Goal: Navigation & Orientation: Find specific page/section

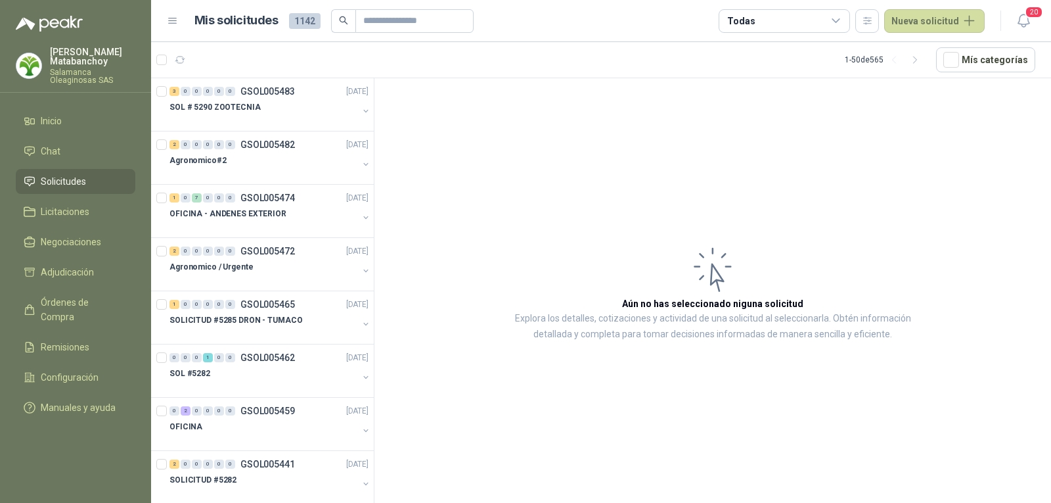
click at [93, 76] on p "Salamanca Oleaginosas SAS" at bounding box center [92, 76] width 85 height 16
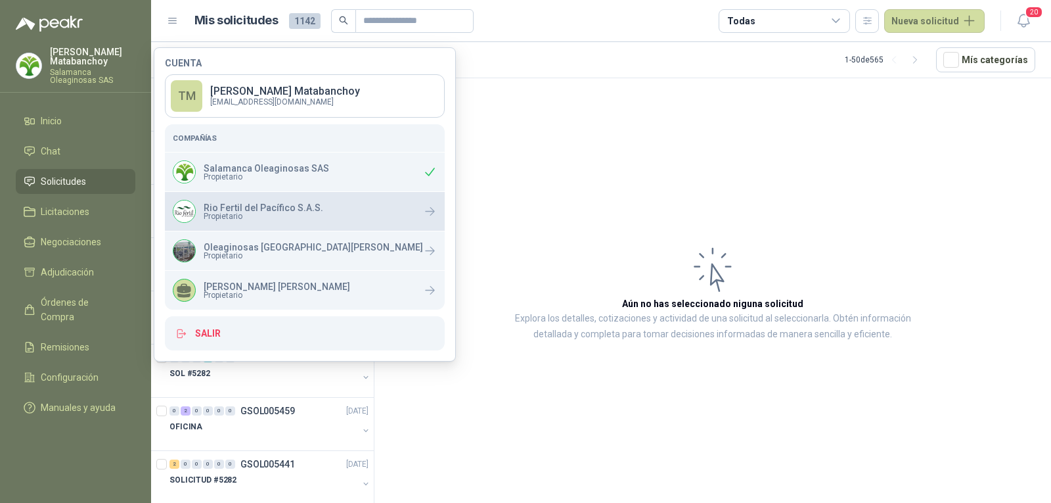
click at [249, 214] on span "Propietario" at bounding box center [264, 216] width 120 height 8
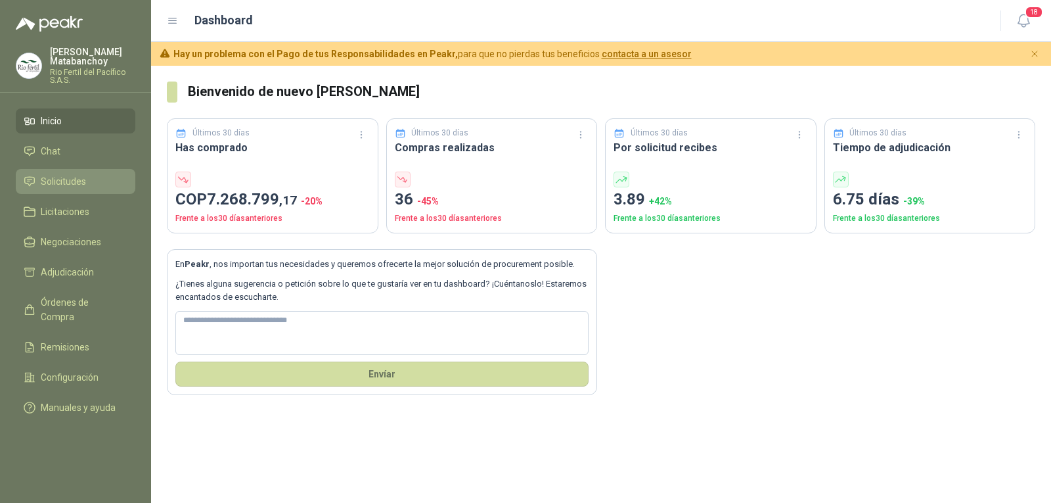
click at [96, 179] on li "Solicitudes" at bounding box center [76, 181] width 104 height 14
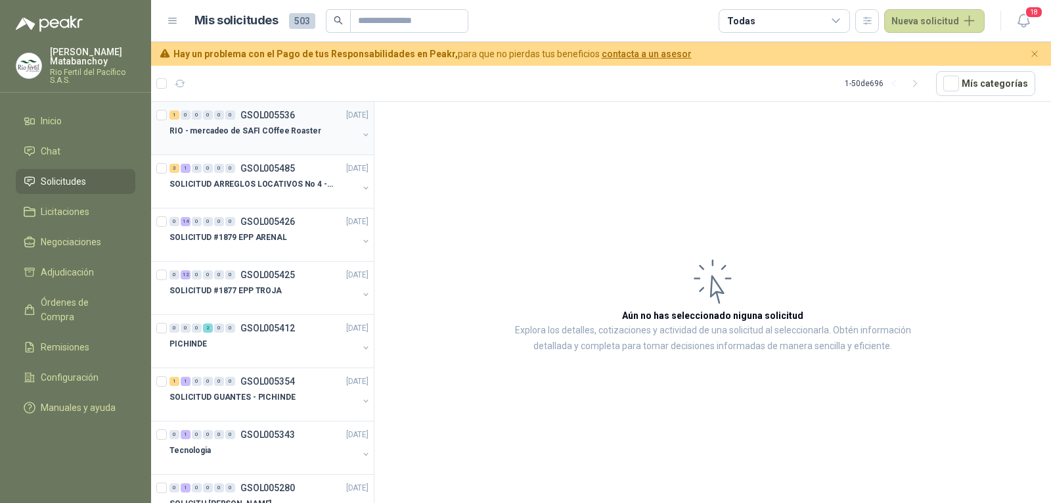
click at [282, 134] on p "RIO - mercadeo de SAFI COffee Roaster" at bounding box center [246, 131] width 152 height 12
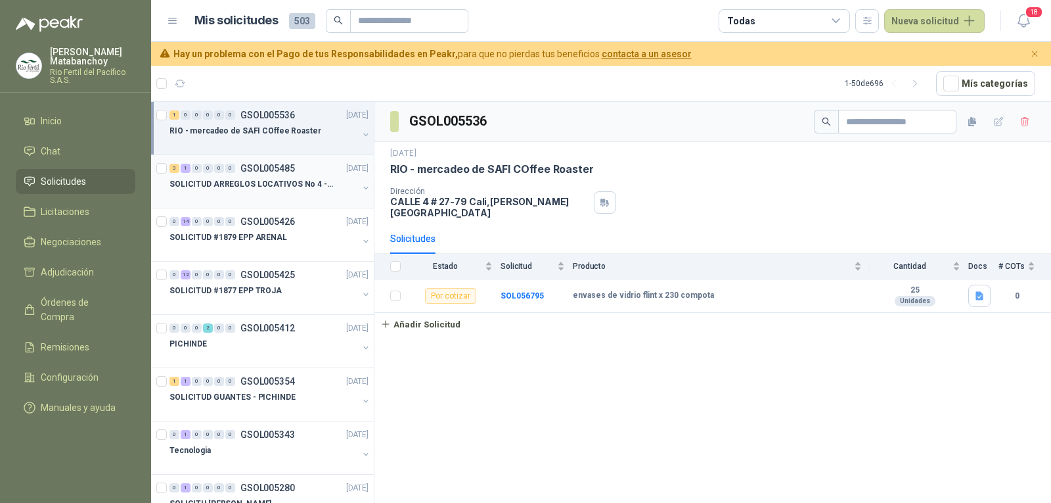
click at [277, 175] on div "3 1 0 0 0 0 GSOL005485 [DATE]" at bounding box center [271, 168] width 202 height 16
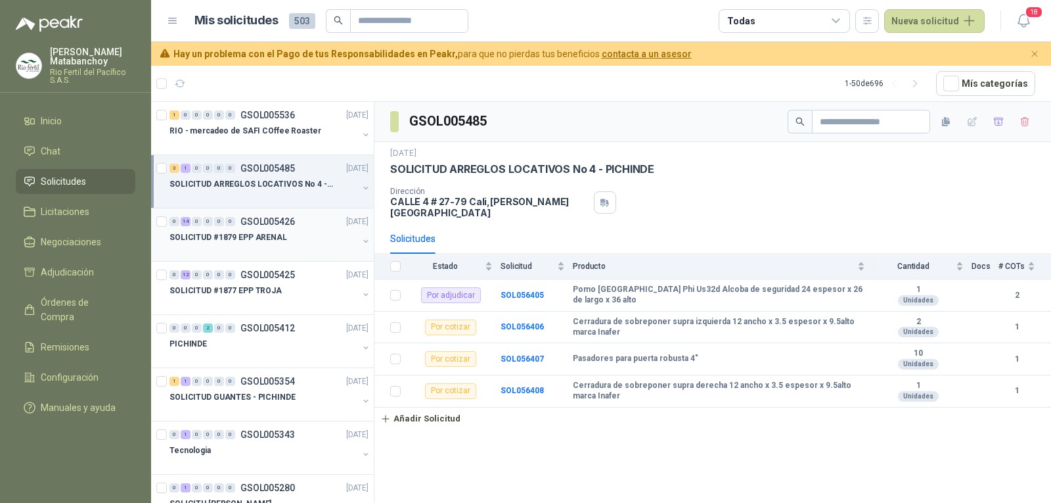
click at [290, 250] on div at bounding box center [264, 250] width 189 height 11
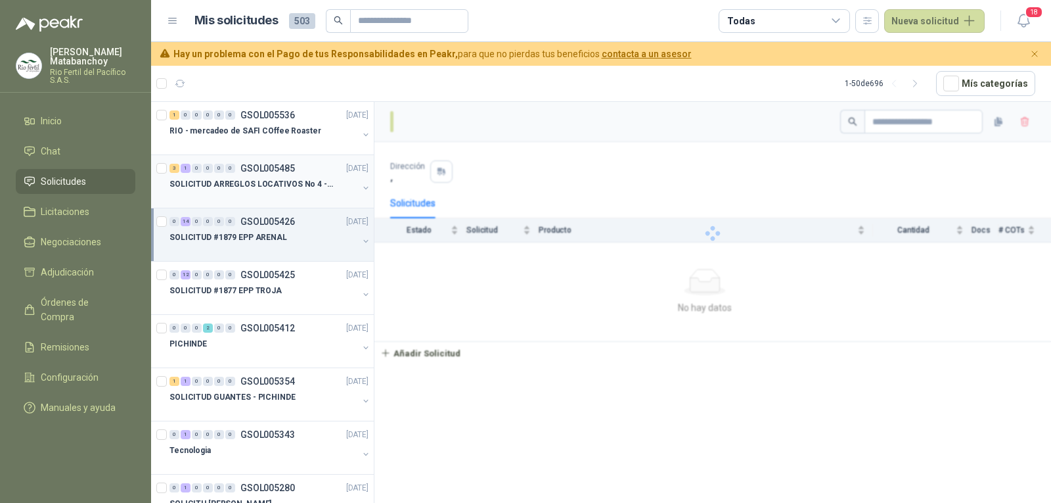
click at [276, 192] on div at bounding box center [264, 197] width 189 height 11
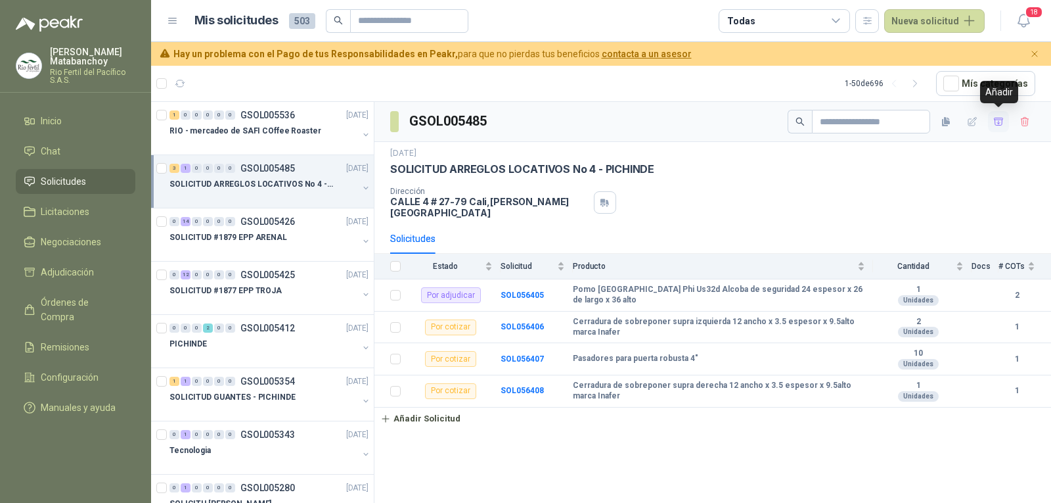
click at [994, 127] on button "button" at bounding box center [998, 121] width 21 height 21
click at [98, 271] on li "Adjudicación 4" at bounding box center [76, 272] width 104 height 14
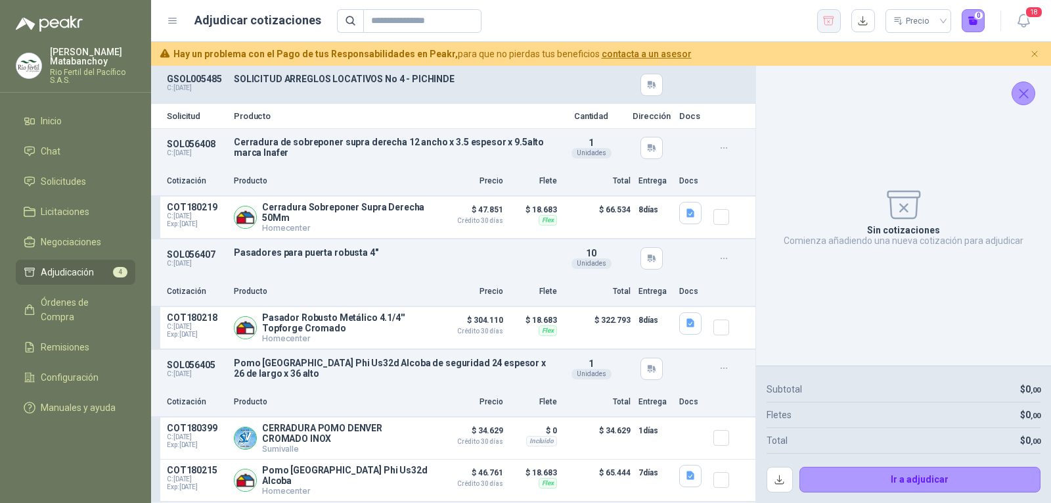
click at [836, 26] on button "button" at bounding box center [829, 21] width 24 height 24
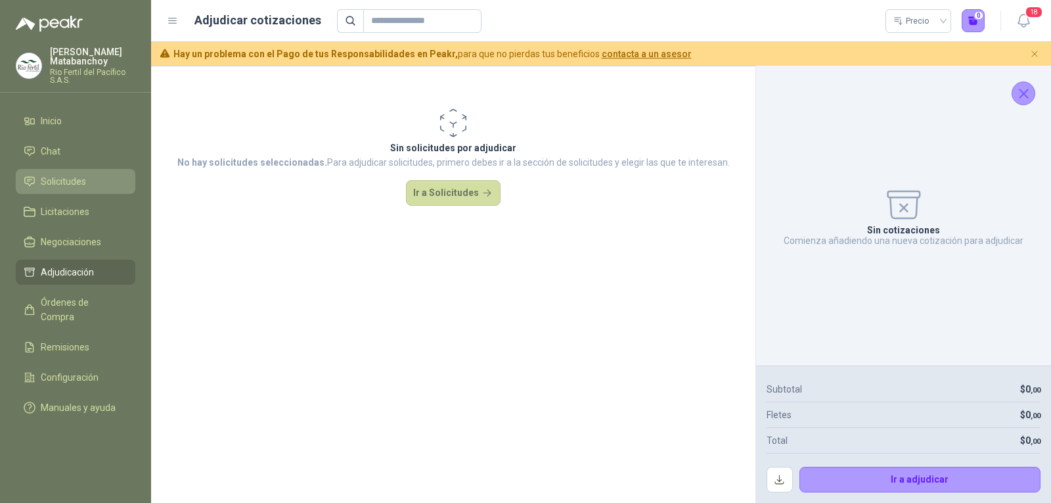
click at [72, 183] on span "Solicitudes" at bounding box center [63, 181] width 45 height 14
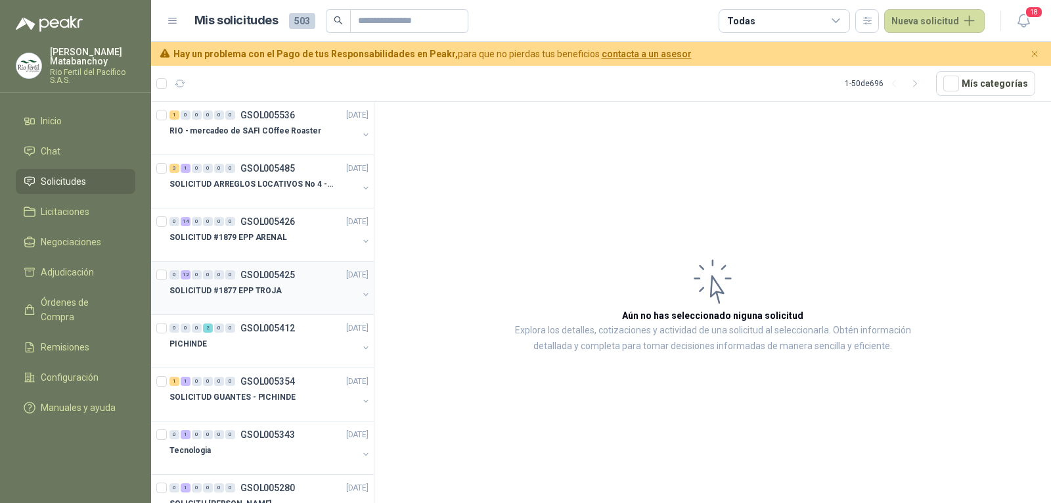
scroll to position [66, 0]
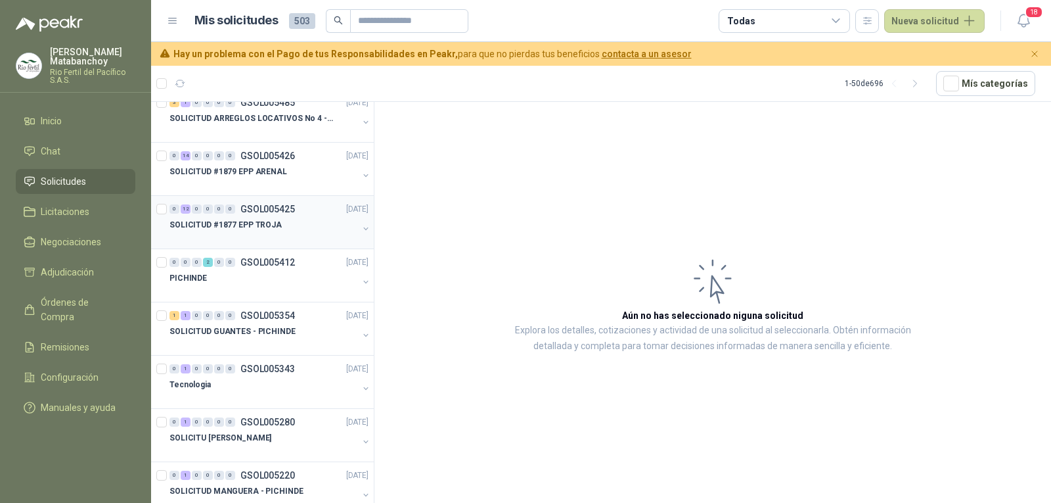
click at [273, 229] on p "SOLICITUD #1877 EPP TROJA" at bounding box center [226, 225] width 112 height 12
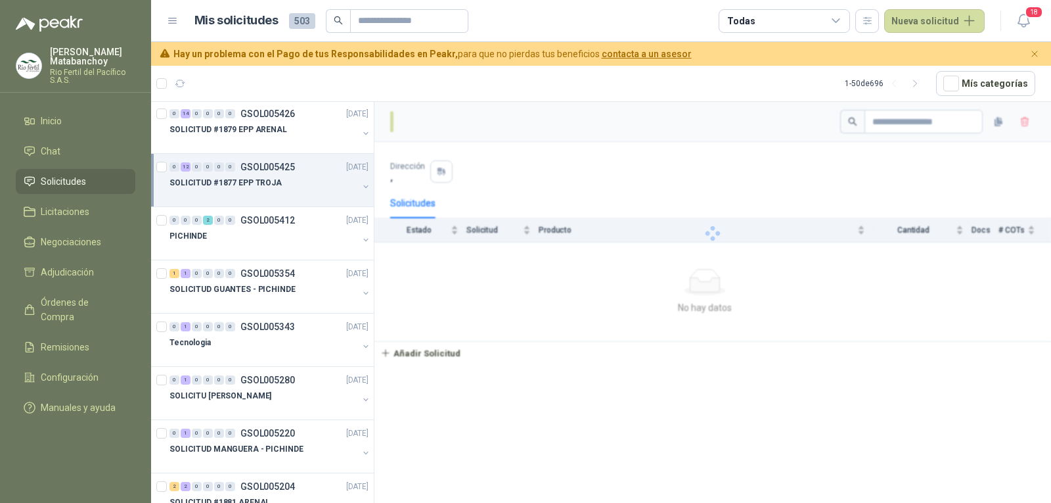
scroll to position [131, 0]
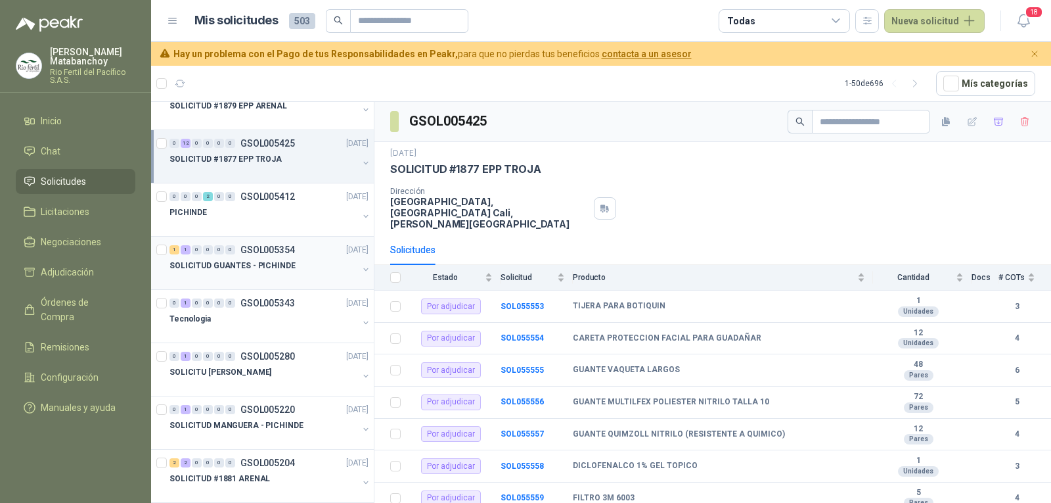
click at [272, 271] on p "SOLICITUD GUANTES - PICHINDE" at bounding box center [233, 266] width 126 height 12
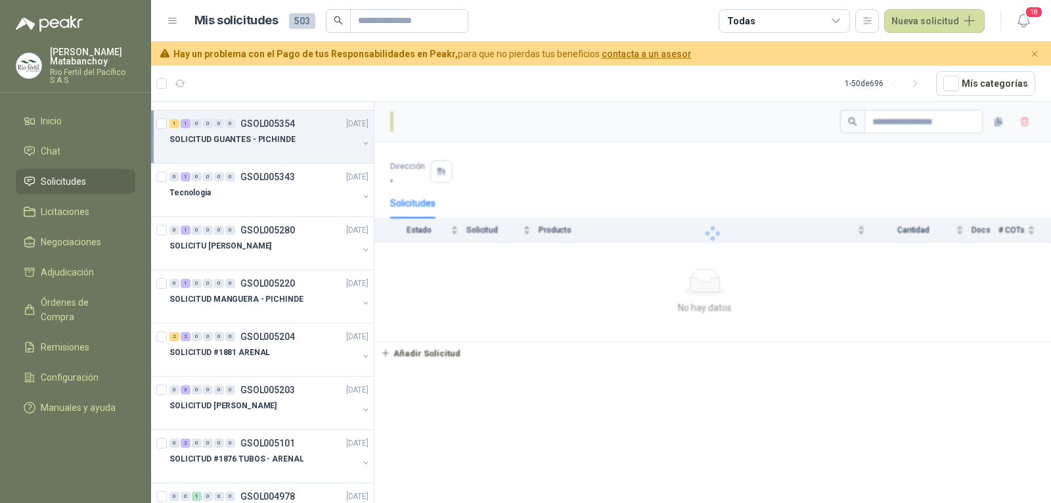
scroll to position [263, 0]
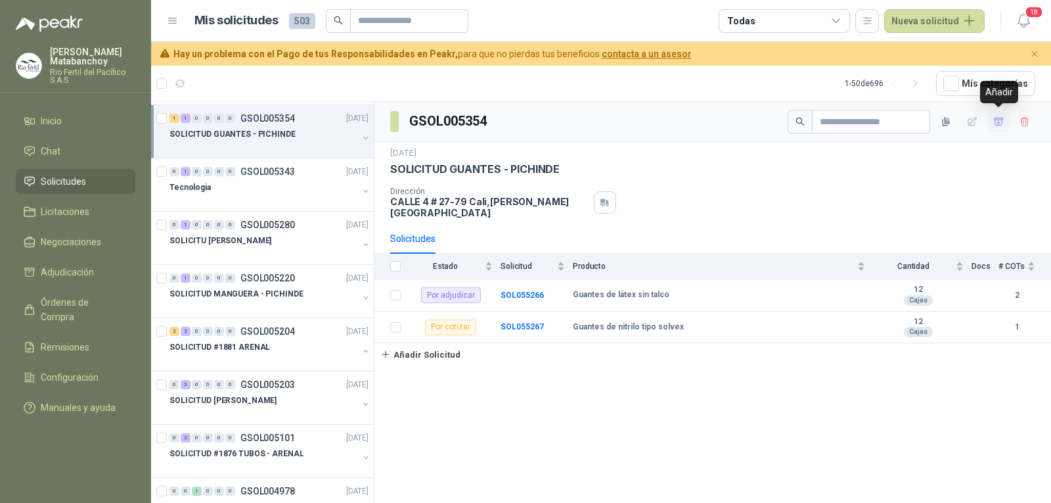
click at [1000, 118] on icon "button" at bounding box center [999, 121] width 11 height 11
click at [57, 270] on span "Adjudicación" at bounding box center [67, 272] width 53 height 14
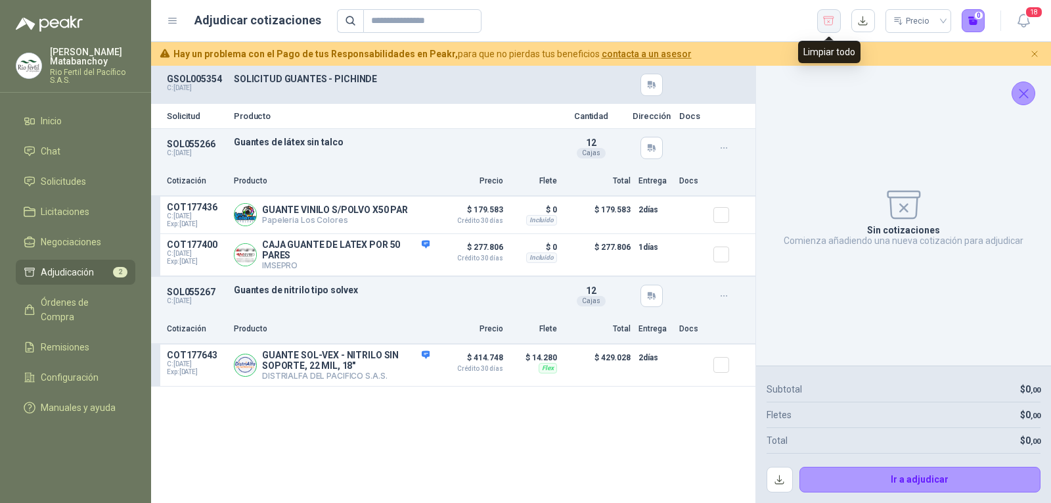
click at [828, 18] on icon "button" at bounding box center [829, 20] width 11 height 9
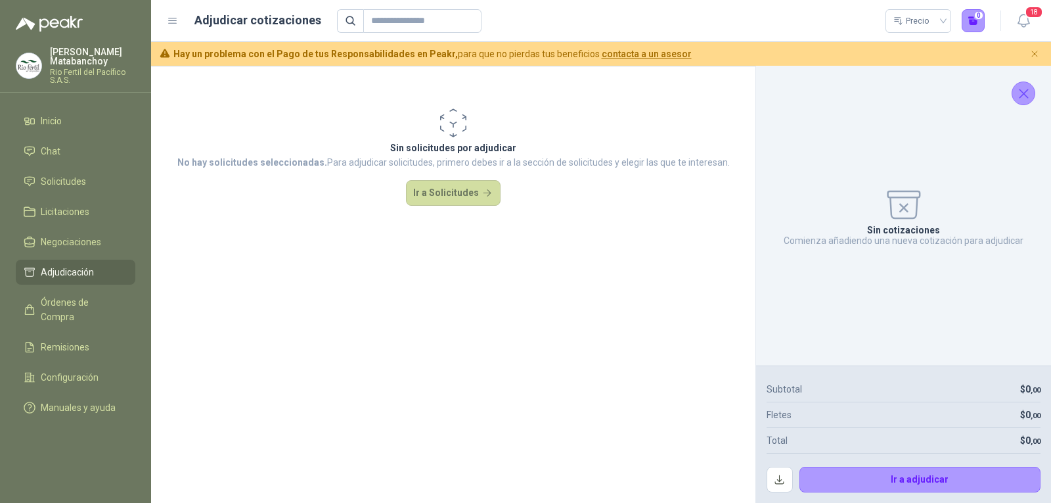
click at [1023, 101] on icon "Cerrar" at bounding box center [1024, 93] width 16 height 16
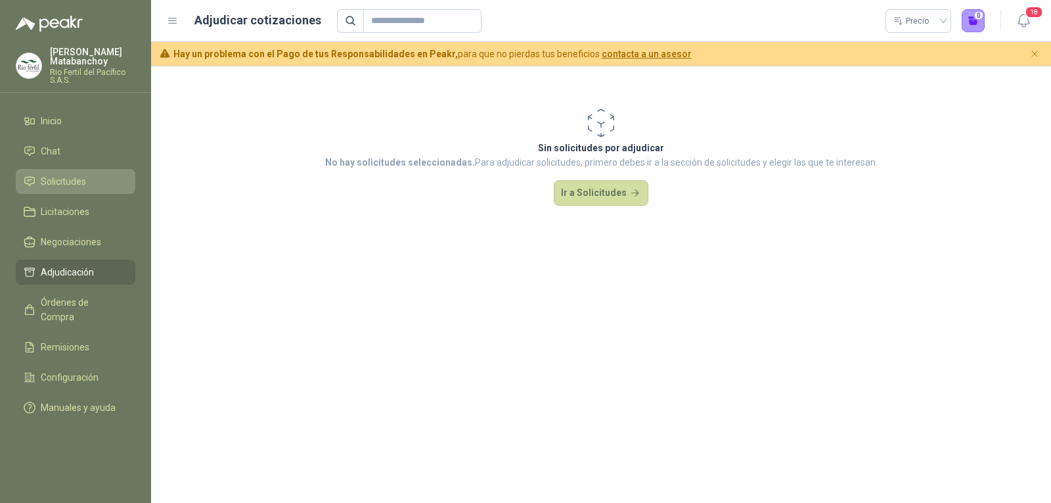
click at [89, 184] on li "Solicitudes" at bounding box center [76, 181] width 104 height 14
